Goal: Register for event/course

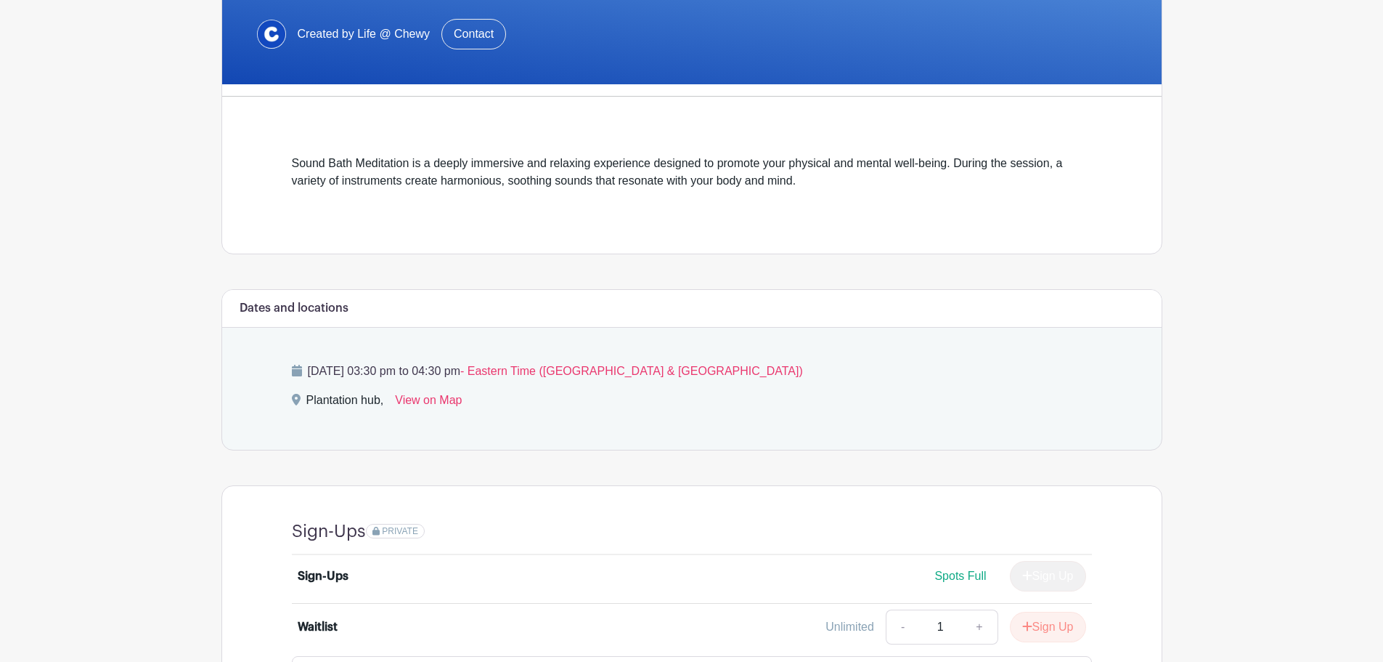
scroll to position [405, 0]
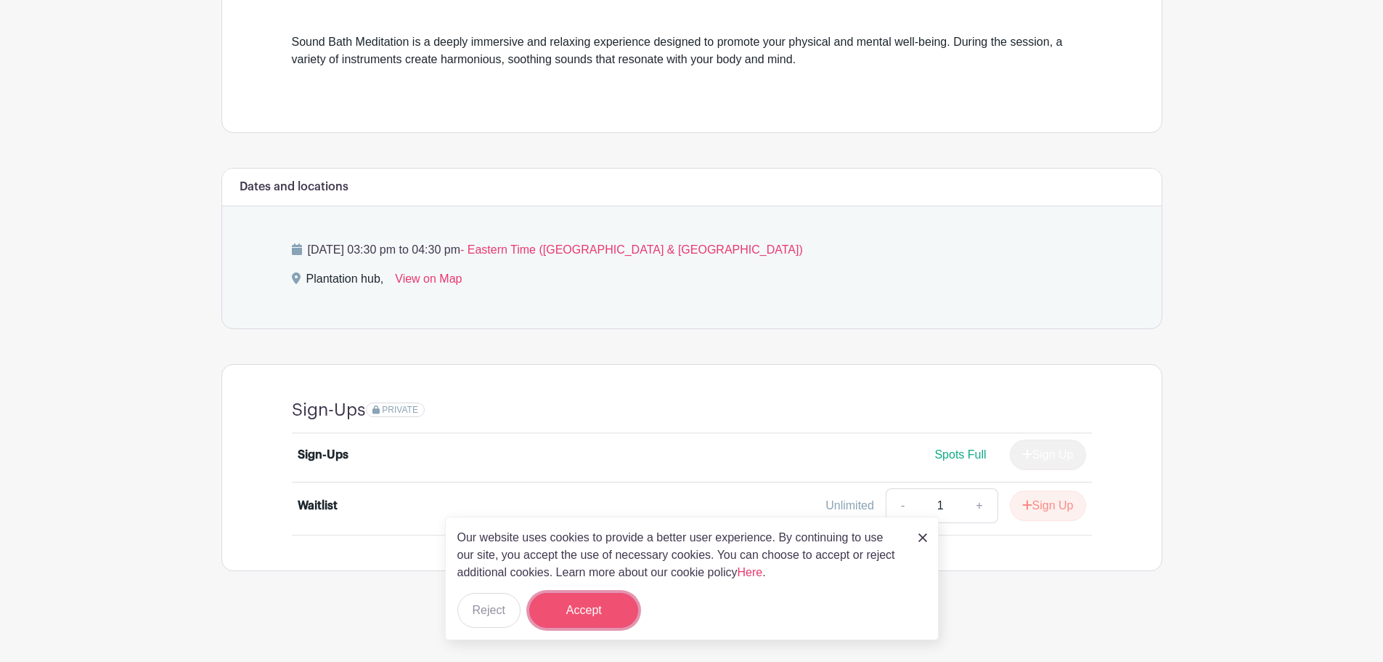
click at [582, 619] on button "Accept" at bounding box center [583, 610] width 109 height 35
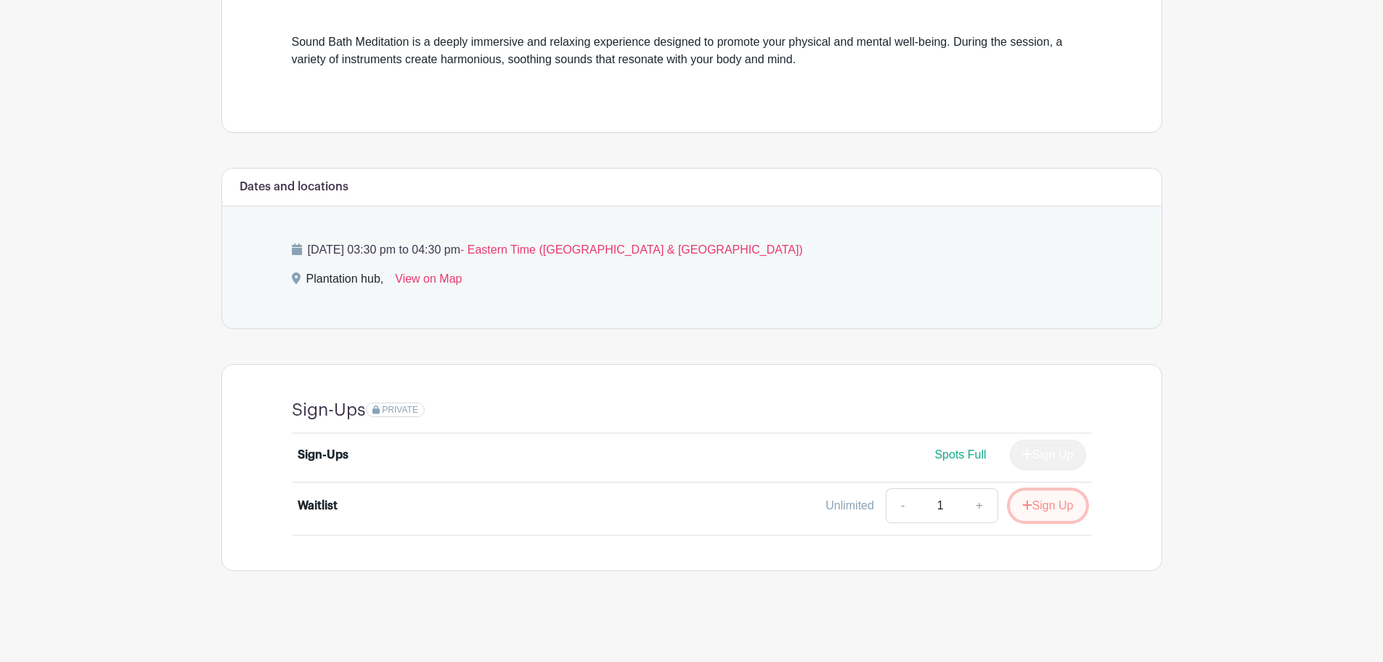
click at [1046, 508] on button "Sign Up" at bounding box center [1048, 505] width 76 height 31
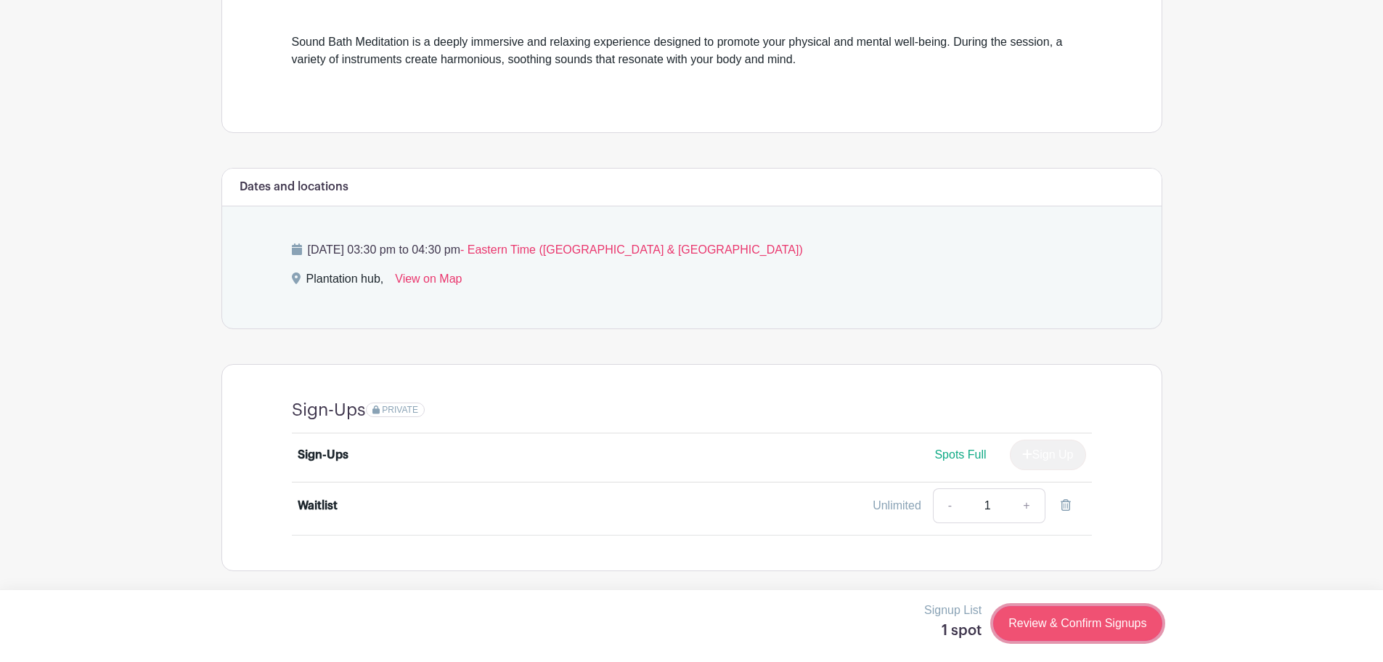
click at [1084, 630] on link "Review & Confirm Signups" at bounding box center [1077, 623] width 168 height 35
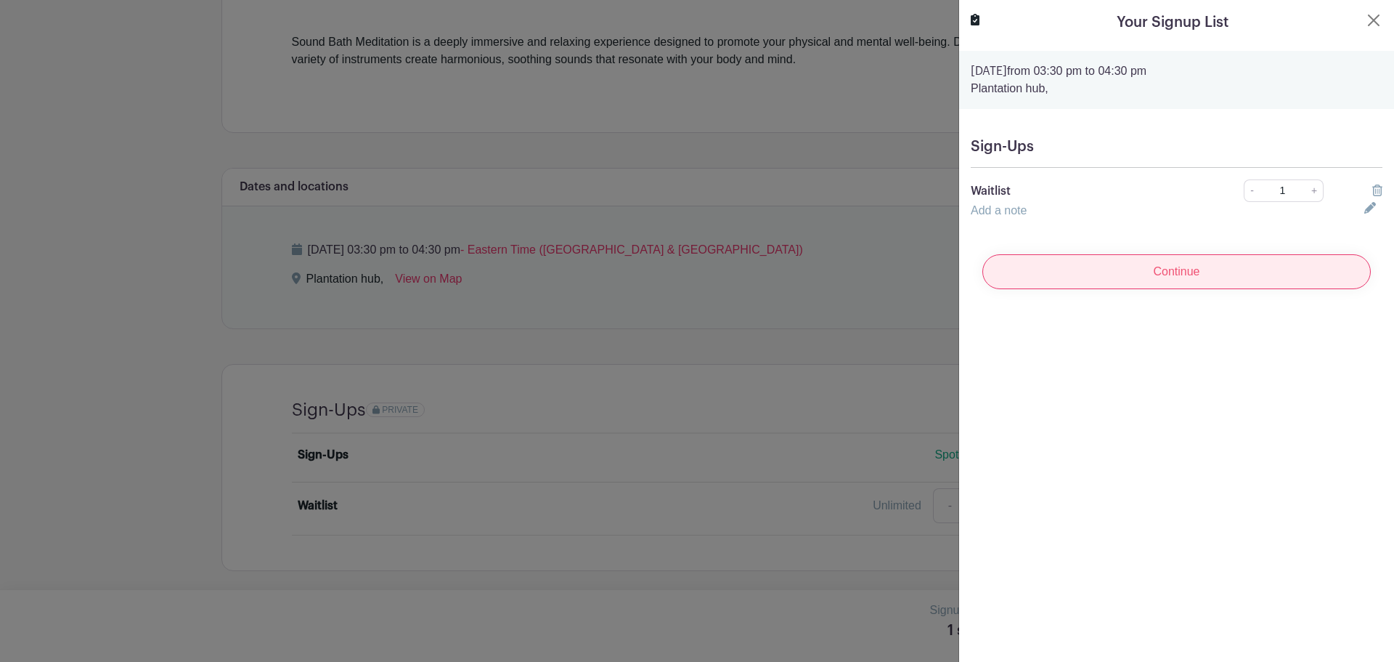
click at [1267, 285] on input "Continue" at bounding box center [1177, 271] width 389 height 35
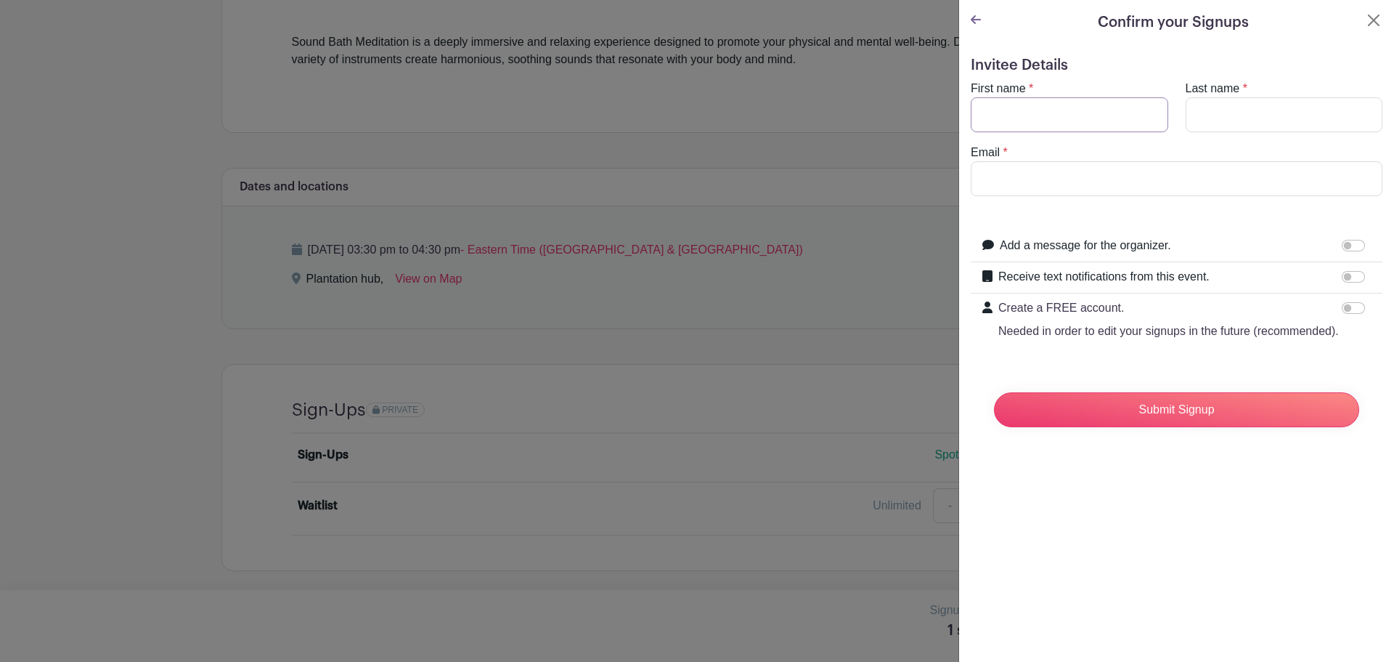
click at [1041, 112] on input "First name" at bounding box center [1070, 114] width 198 height 35
type input "[PERSON_NAME]"
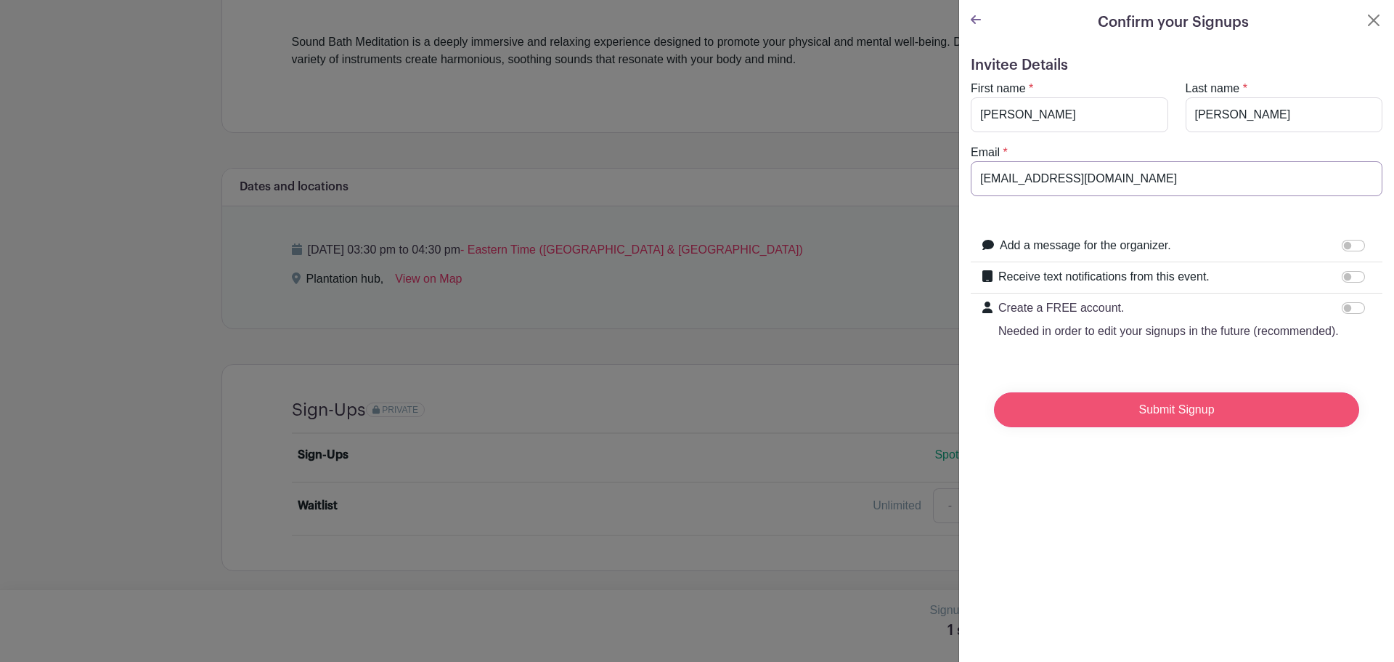
type input "[EMAIL_ADDRESS][DOMAIN_NAME]"
click at [1239, 423] on input "Submit Signup" at bounding box center [1176, 409] width 365 height 35
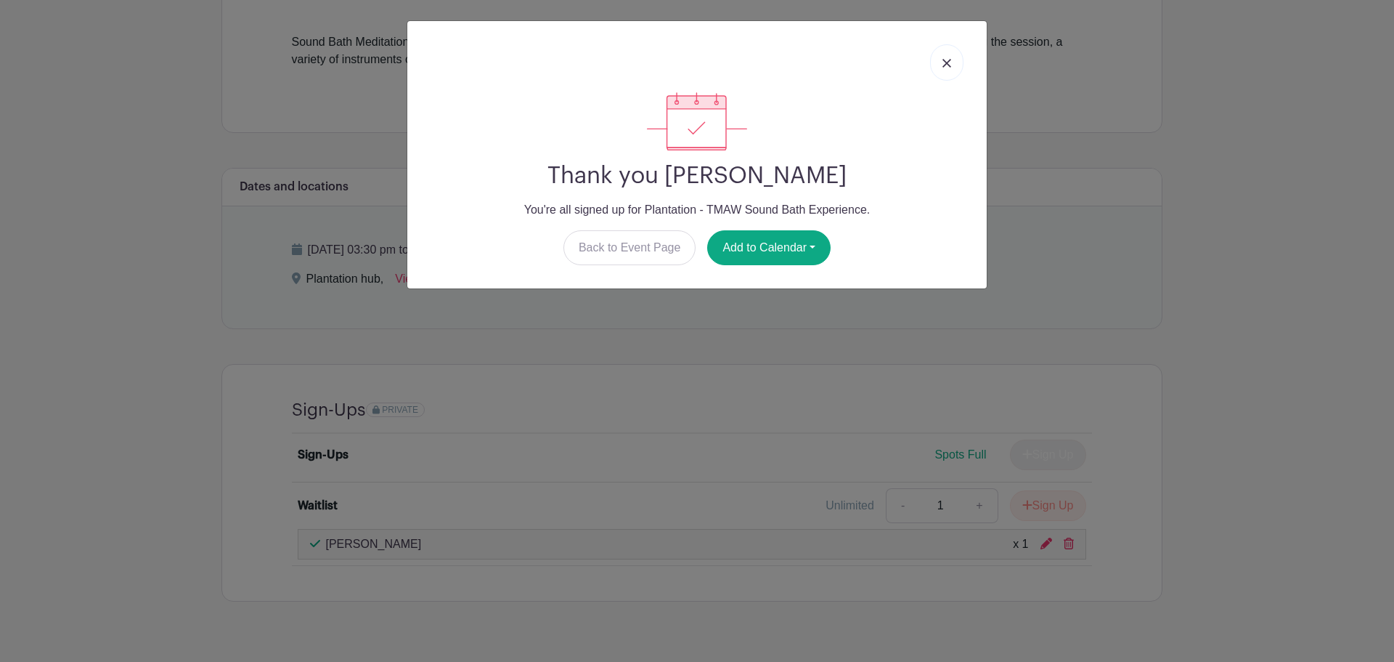
click at [956, 61] on link at bounding box center [946, 62] width 33 height 36
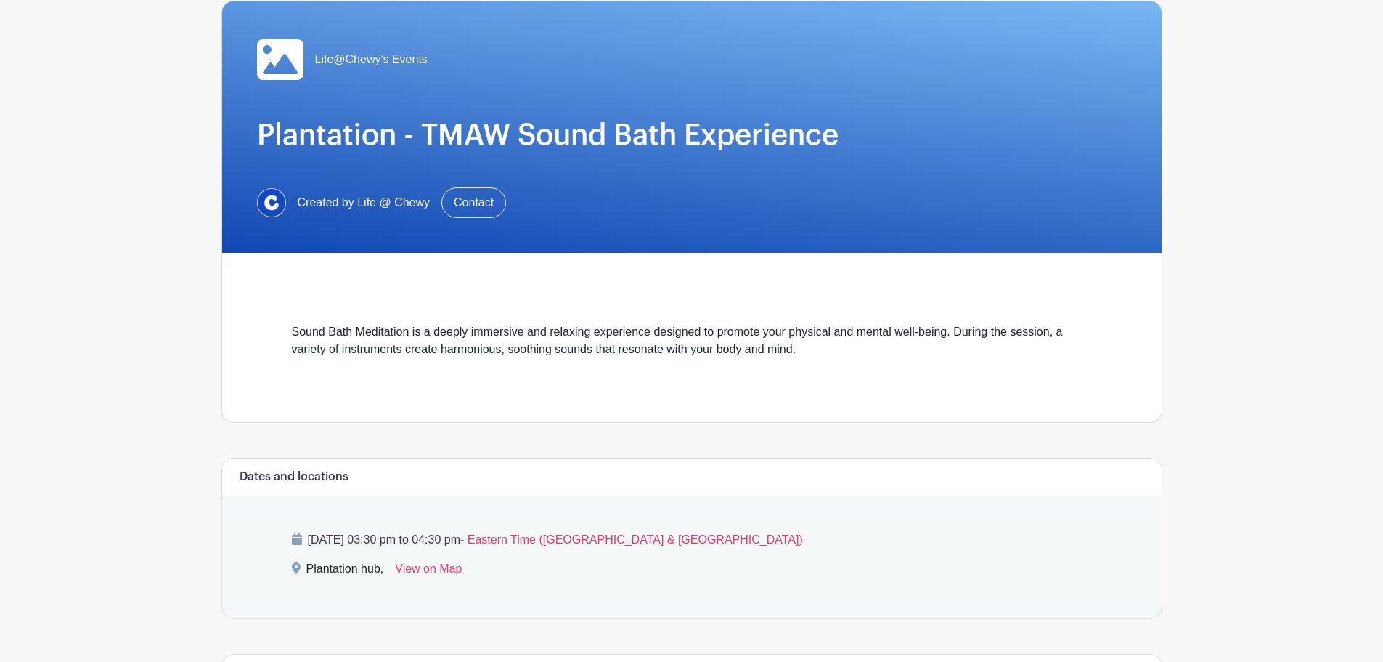
scroll to position [0, 0]
